Goal: Task Accomplishment & Management: Complete application form

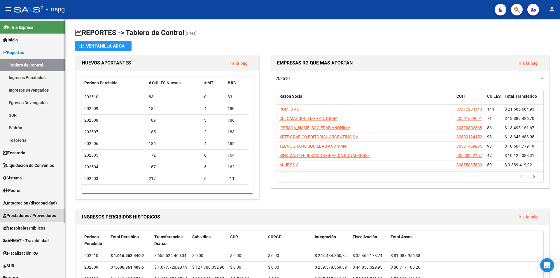
click at [28, 214] on span "Prestadores / Proveedores" at bounding box center [29, 215] width 53 height 6
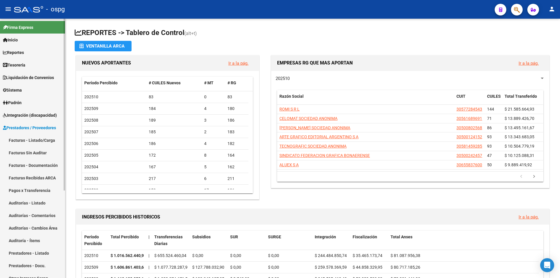
click at [37, 142] on link "Facturas - Listado/Carga" at bounding box center [32, 140] width 65 height 13
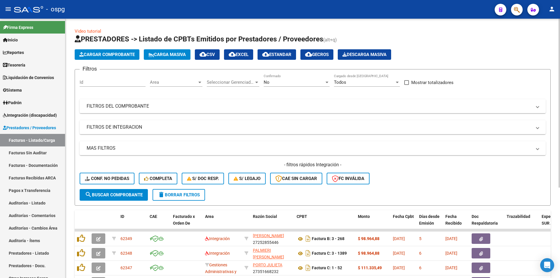
click at [102, 53] on span "Cargar Comprobante" at bounding box center [106, 54] width 55 height 5
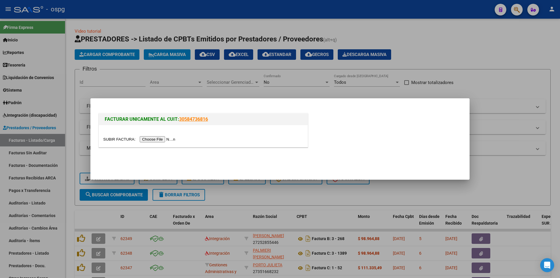
click at [169, 140] on input "file" at bounding box center [140, 139] width 74 height 6
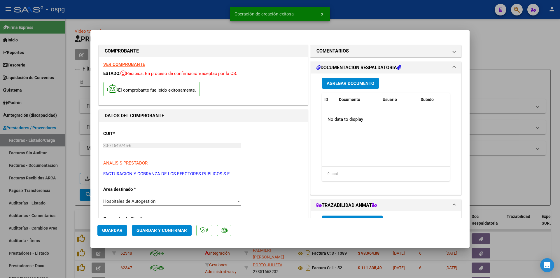
click at [163, 230] on span "Guardar y Confirmar" at bounding box center [162, 230] width 50 height 5
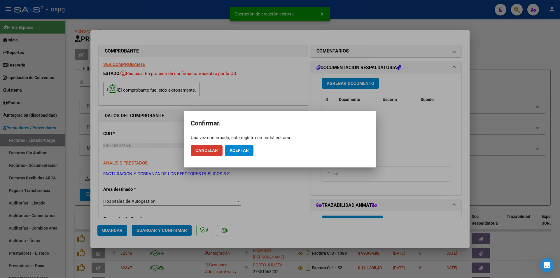
click at [242, 153] on span "Aceptar" at bounding box center [239, 150] width 19 height 5
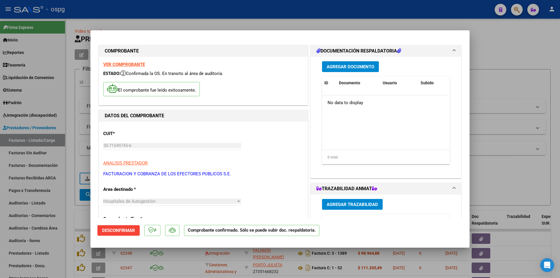
click at [247, 27] on div at bounding box center [280, 139] width 560 height 278
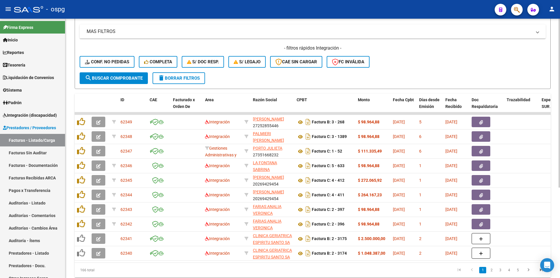
scroll to position [139, 0]
